Goal: Transaction & Acquisition: Book appointment/travel/reservation

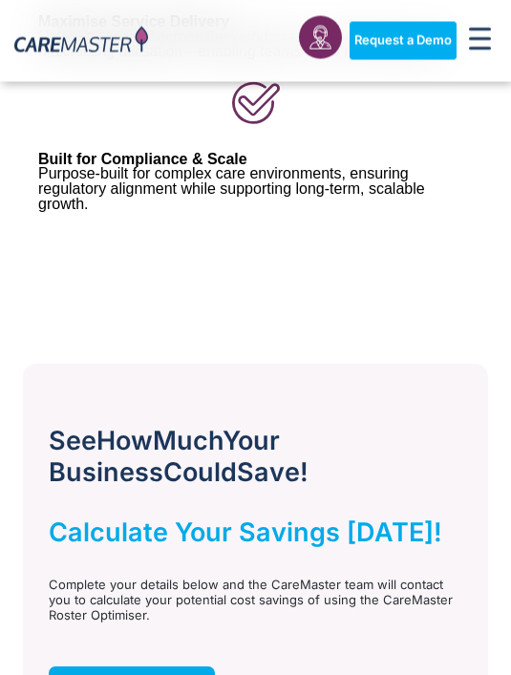
scroll to position [1200, 0]
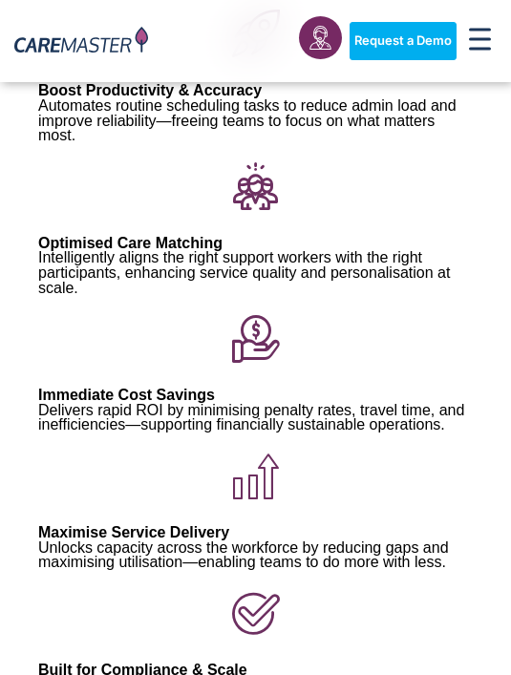
click at [13, 507] on div "Advanced Al for NDIS and Aged Care Rostering See it in Action Video Player http…" at bounding box center [255, 198] width 511 height 1124
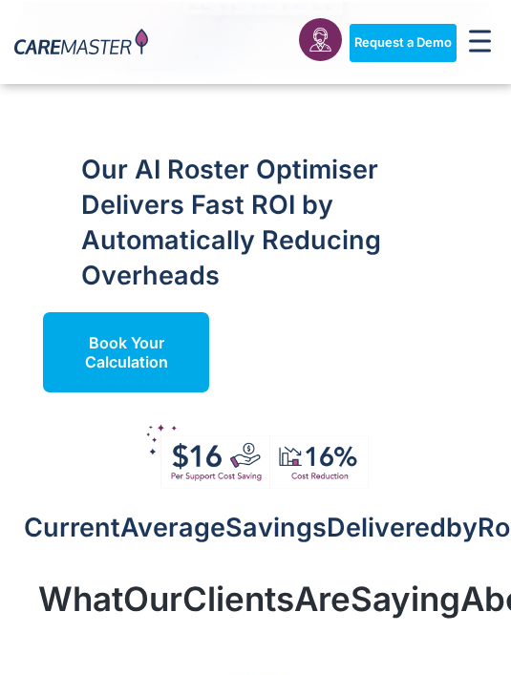
scroll to position [2236, 0]
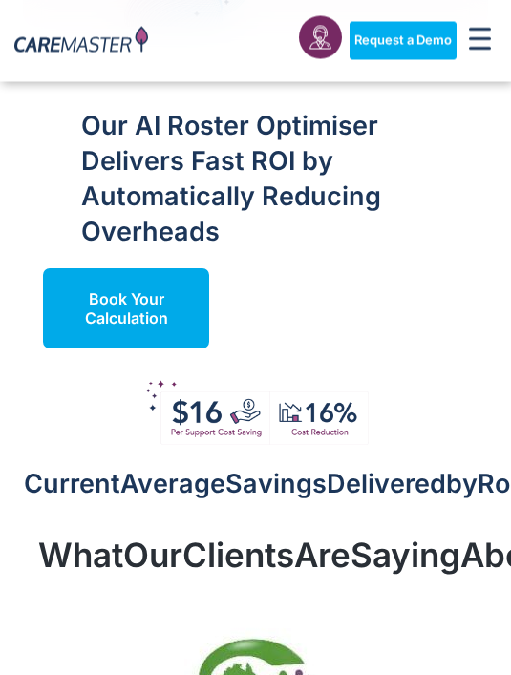
click at [167, 290] on span "Book Your Calculation" at bounding box center [126, 309] width 124 height 38
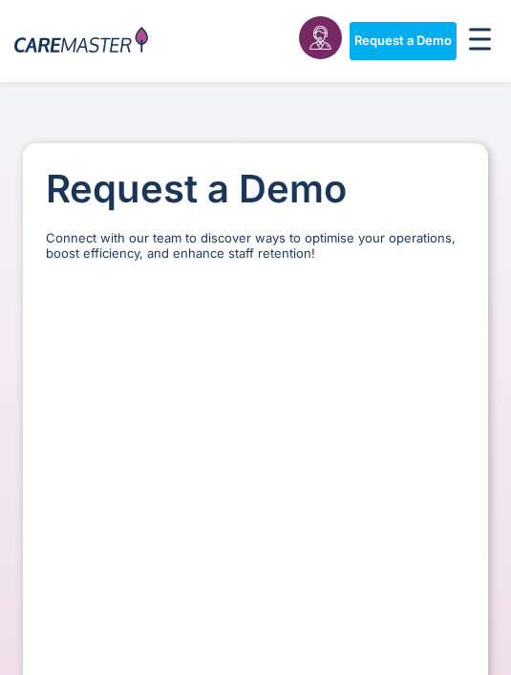
scroll to position [130, 0]
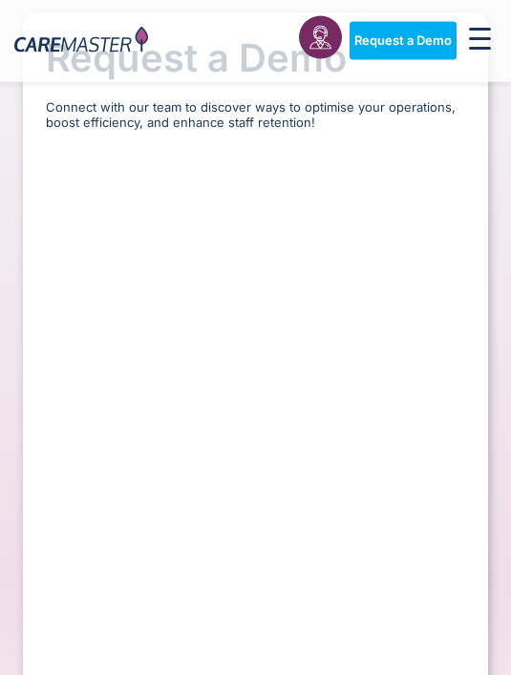
select select "**"
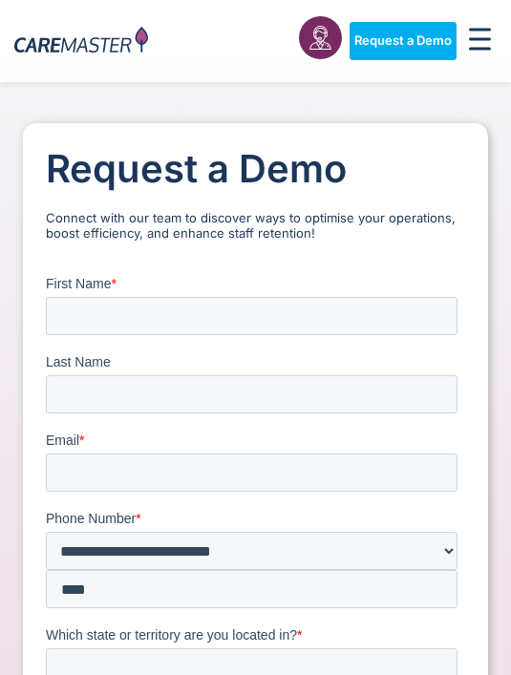
scroll to position [21, 0]
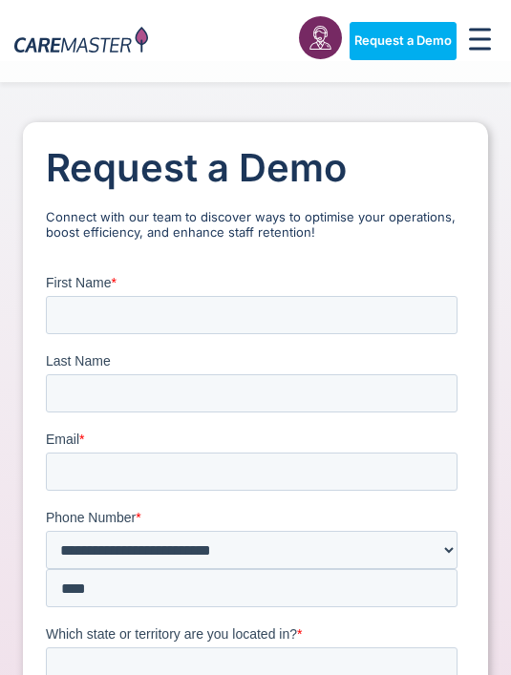
click at [236, 31] on div "Request a Demo Solutions AI Roster Optimiser NDIS Software for Small Providers …" at bounding box center [329, 41] width 338 height 63
click at [471, 53] on span "Menu Toggle" at bounding box center [480, 41] width 22 height 27
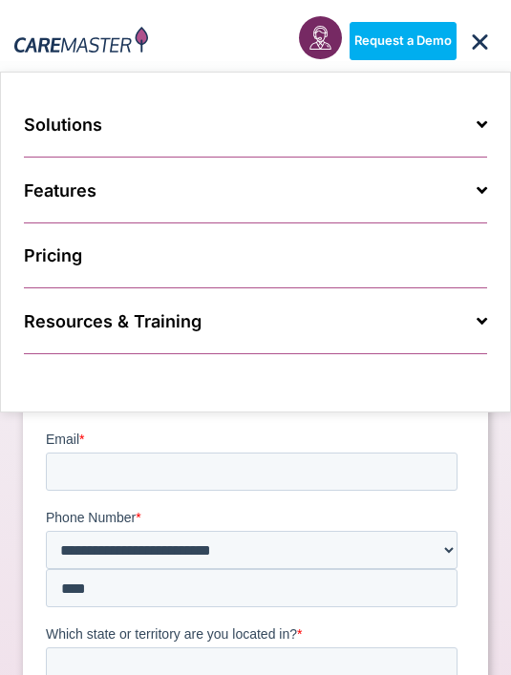
click at [434, 38] on span "Request a Demo" at bounding box center [402, 40] width 97 height 15
click at [438, 40] on span "Request a Demo" at bounding box center [402, 40] width 97 height 15
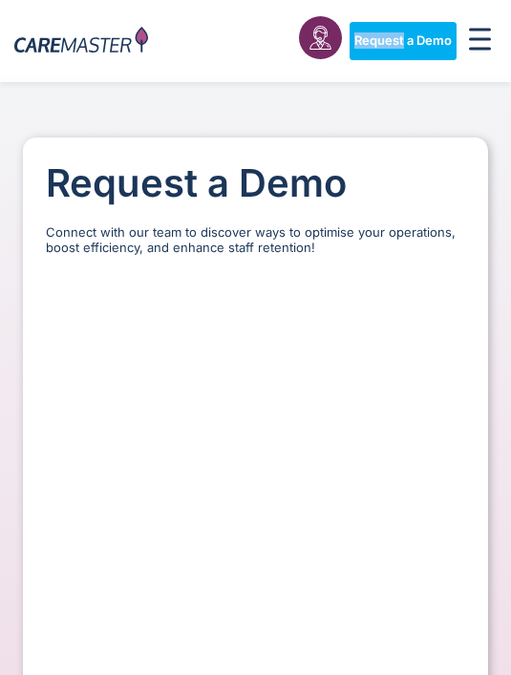
select select "**"
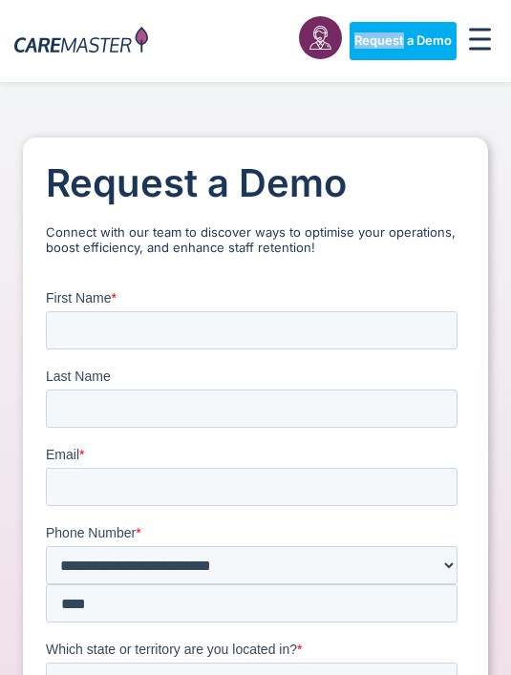
click at [412, 38] on span "Request a Demo" at bounding box center [402, 40] width 97 height 15
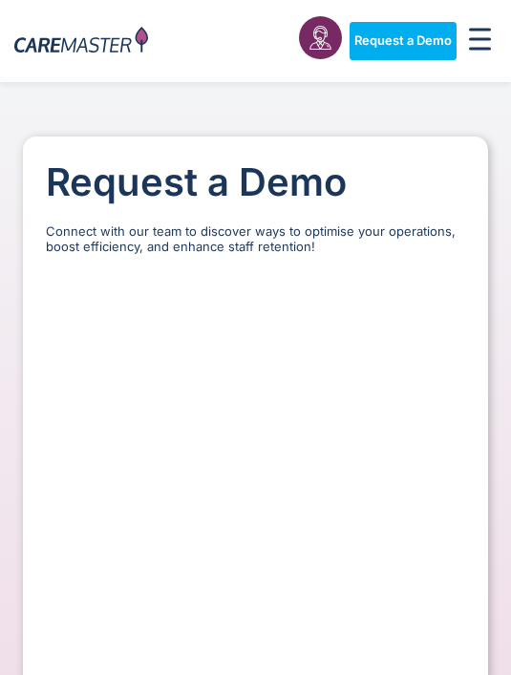
select select "**"
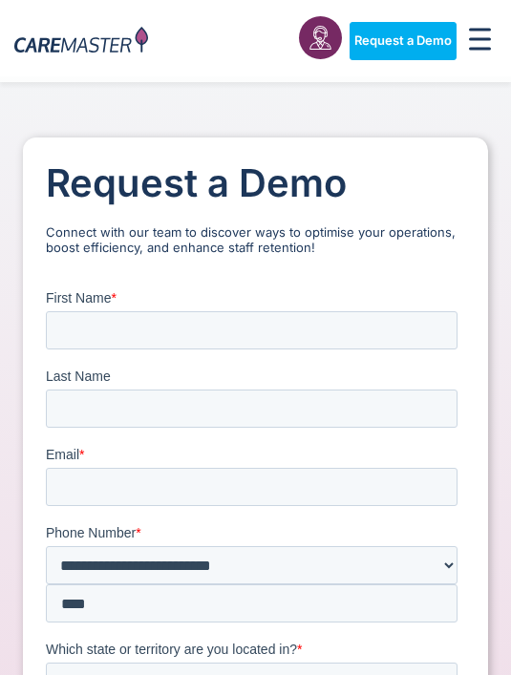
scroll to position [10, 0]
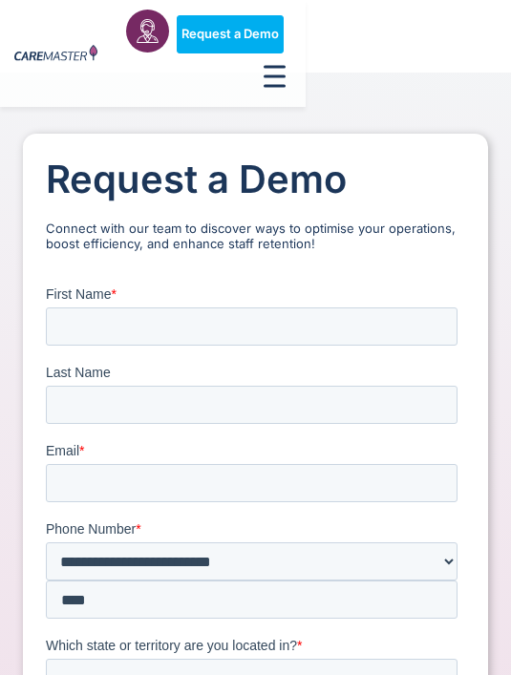
scroll to position [0, 0]
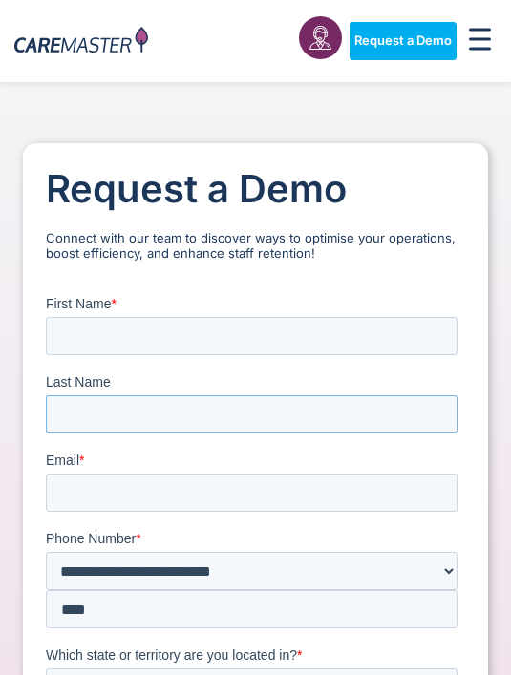
click at [399, 395] on input "Last Name" at bounding box center [252, 414] width 412 height 38
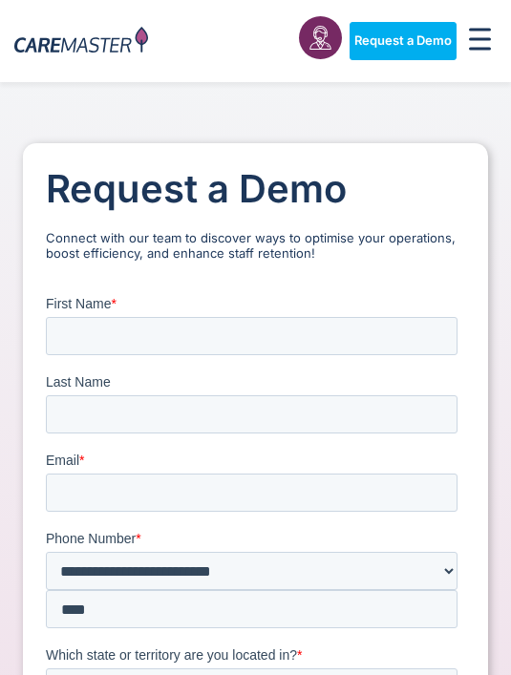
click at [390, 29] on link "Request a Demo" at bounding box center [403, 41] width 107 height 38
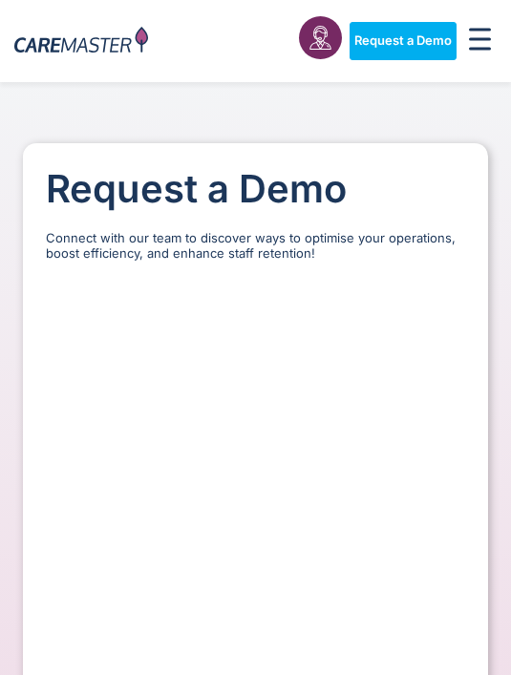
select select "**"
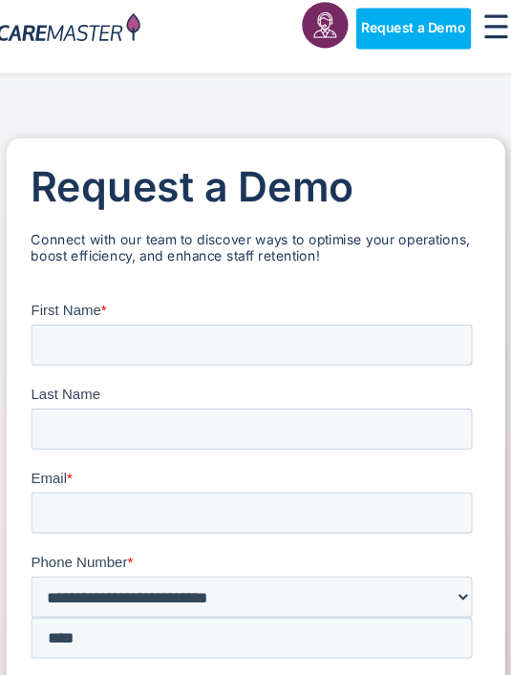
scroll to position [9, 0]
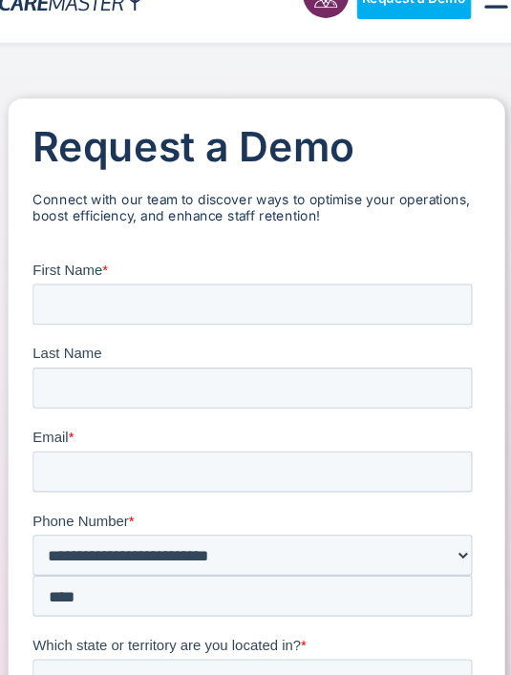
click at [55, 158] on h1 "Request a Demo" at bounding box center [255, 181] width 419 height 46
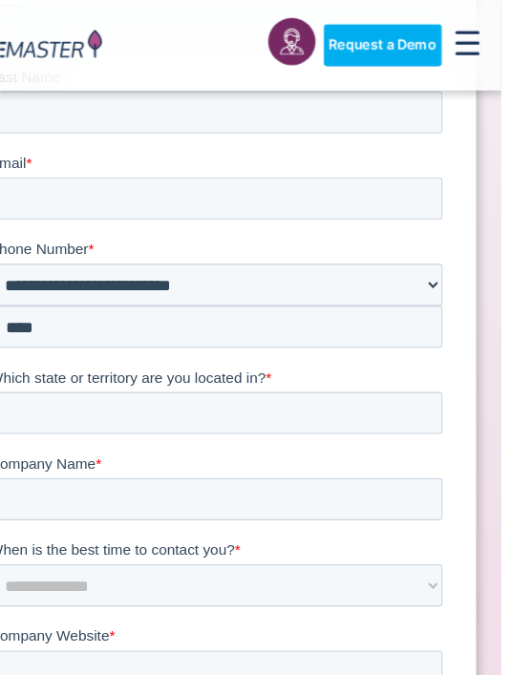
scroll to position [251, 0]
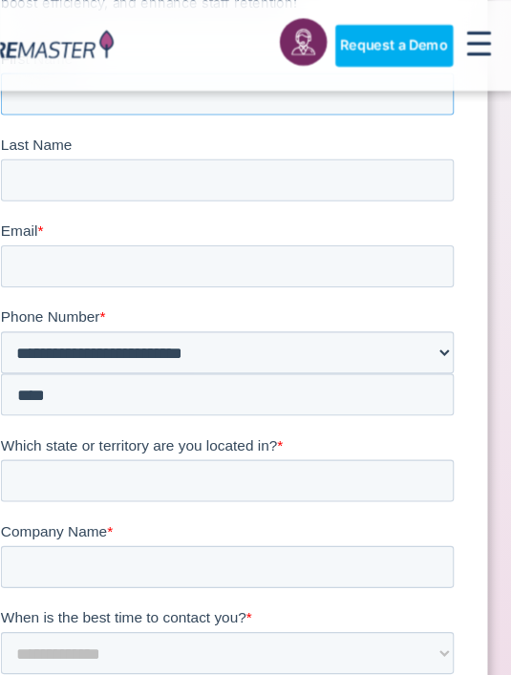
click at [93, 105] on input "First Name *" at bounding box center [207, 89] width 412 height 38
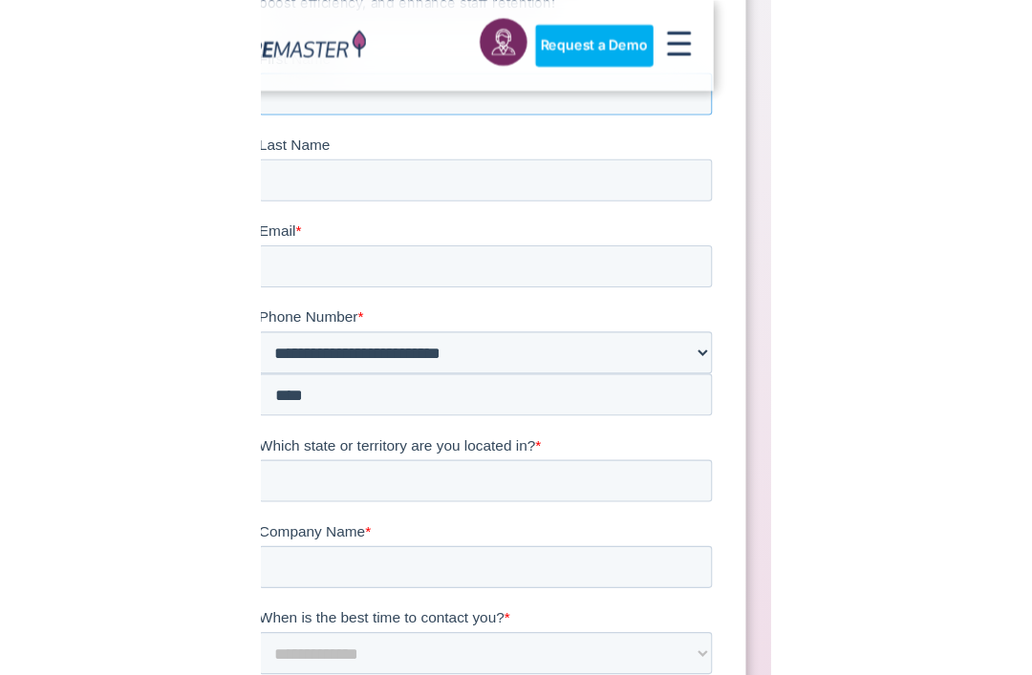
scroll to position [423, 0]
